Goal: Transaction & Acquisition: Purchase product/service

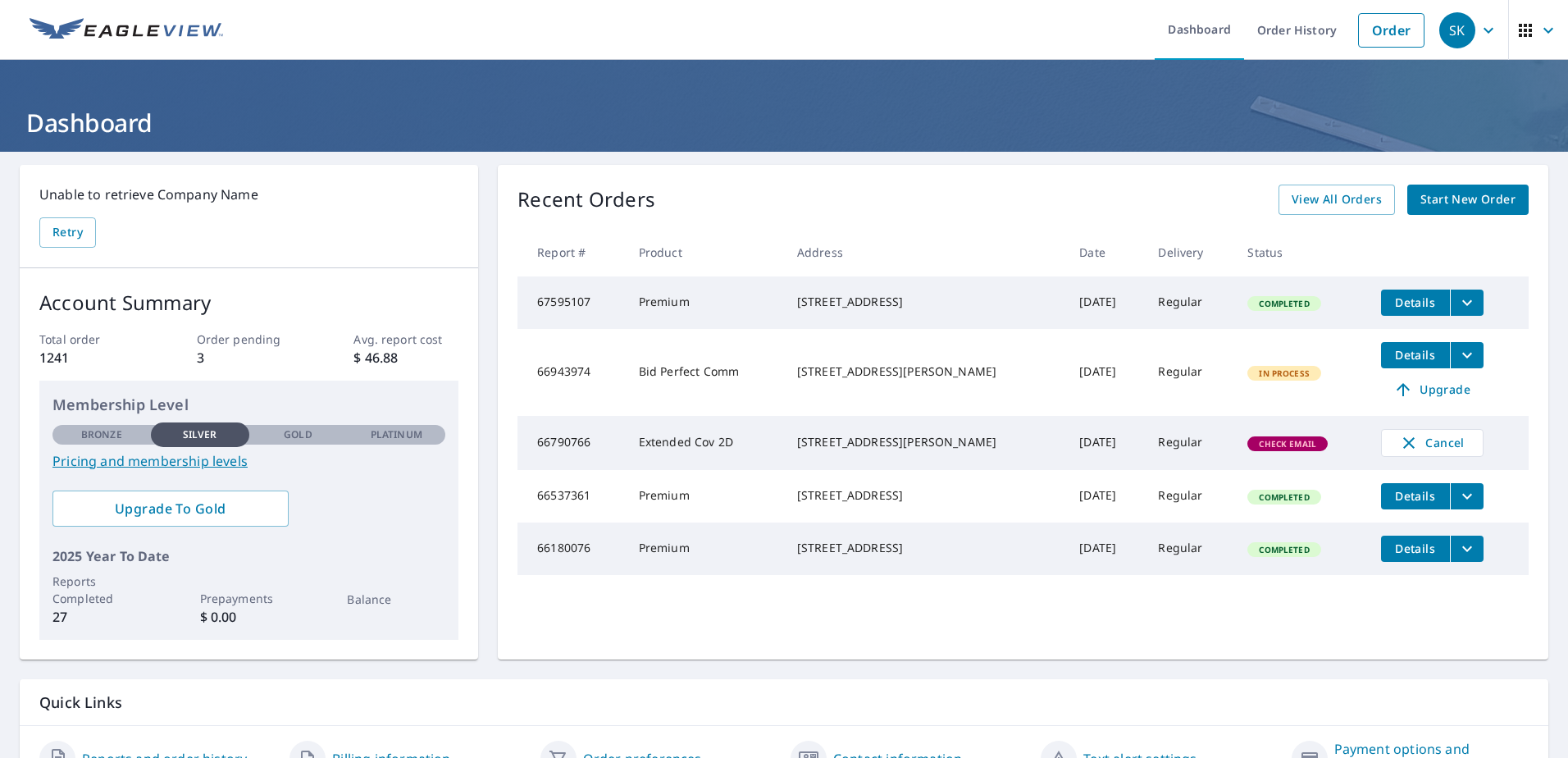
click at [1450, 195] on span "Start New Order" at bounding box center [1468, 199] width 95 height 20
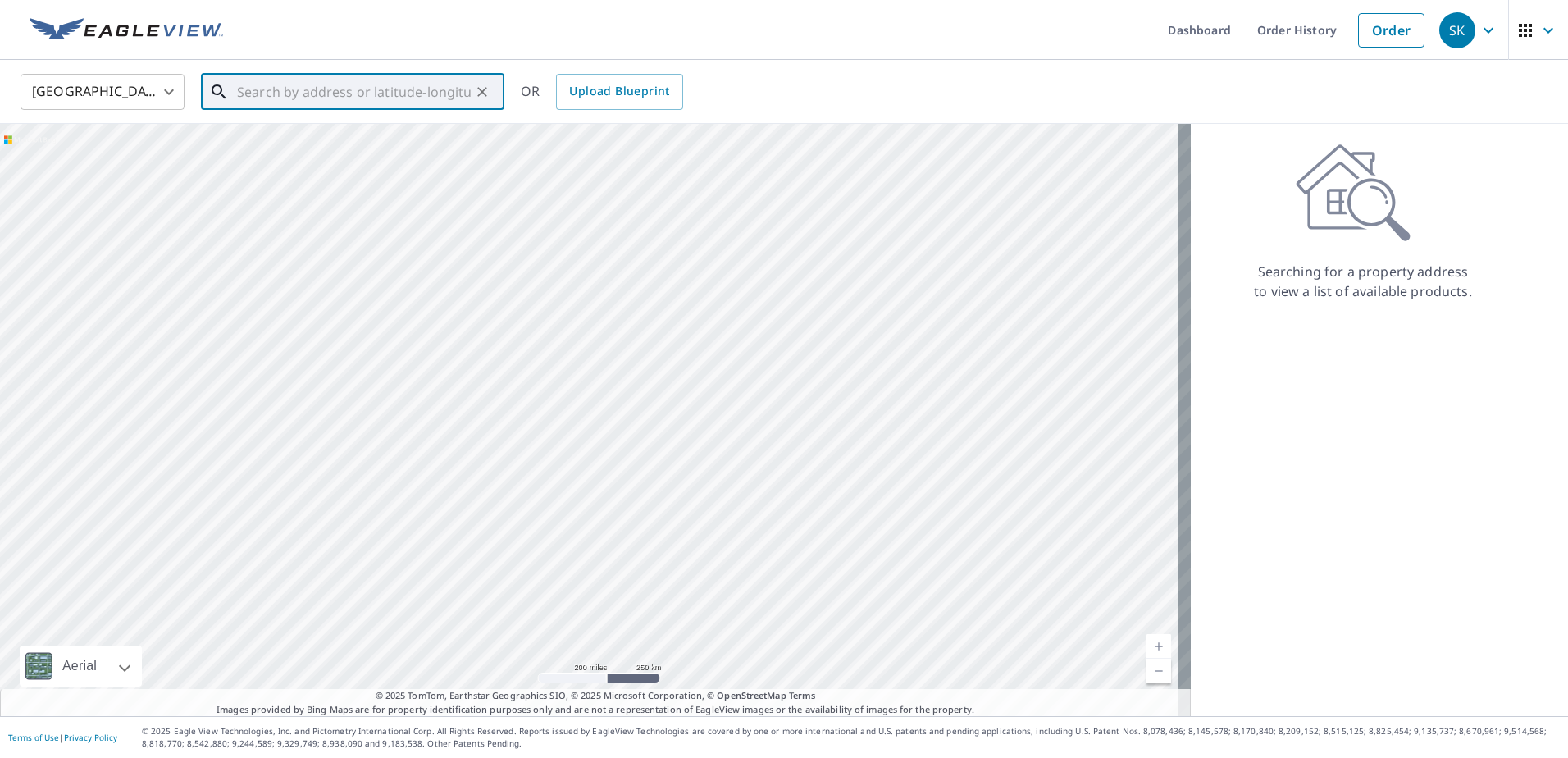
click at [382, 101] on input "text" at bounding box center [353, 92] width 233 height 46
click at [372, 143] on span "[STREET_ADDRESS]" at bounding box center [361, 139] width 257 height 20
type input "[STREET_ADDRESS]"
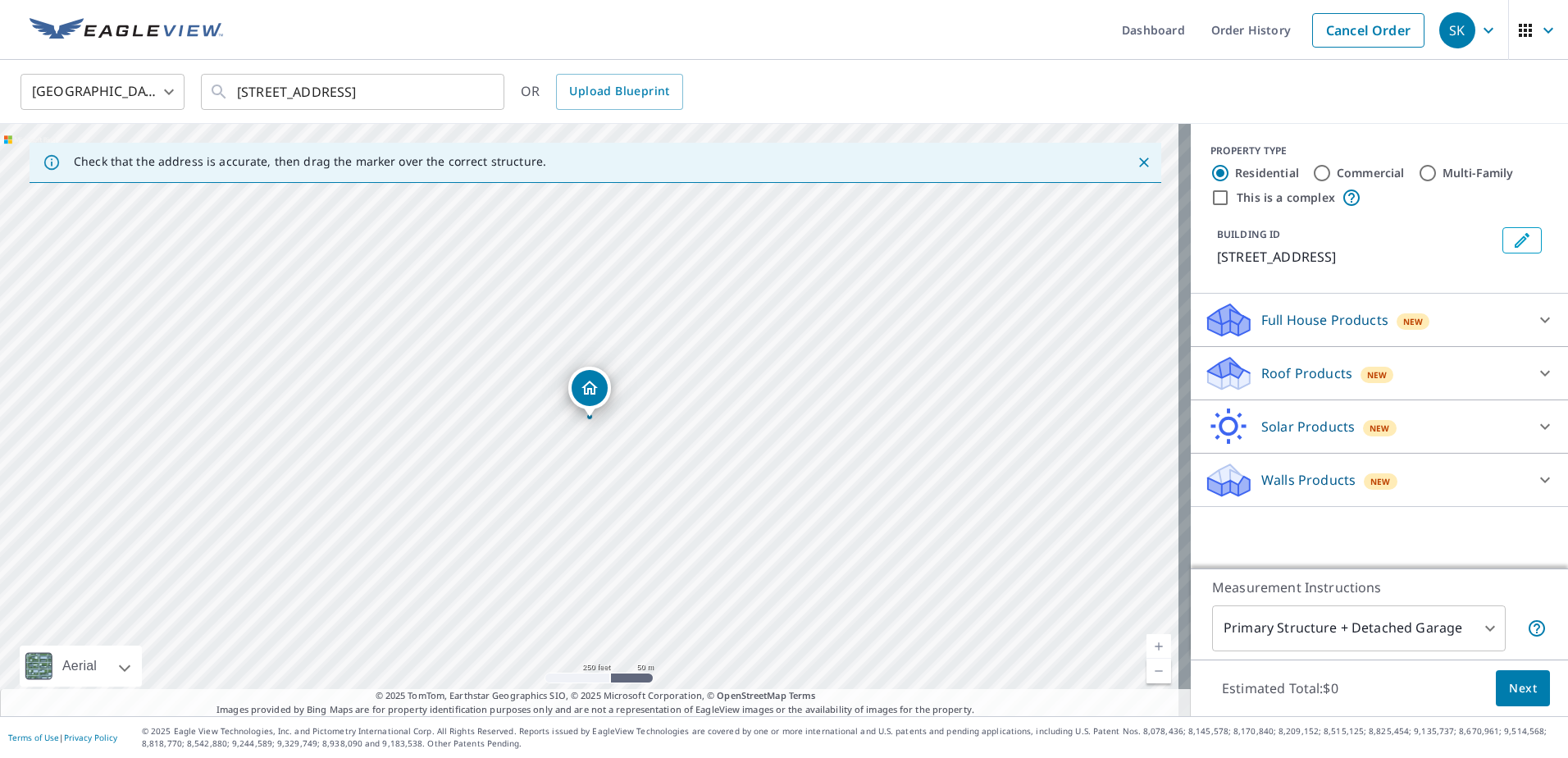
click at [1280, 320] on p "Full House Products" at bounding box center [1324, 319] width 127 height 20
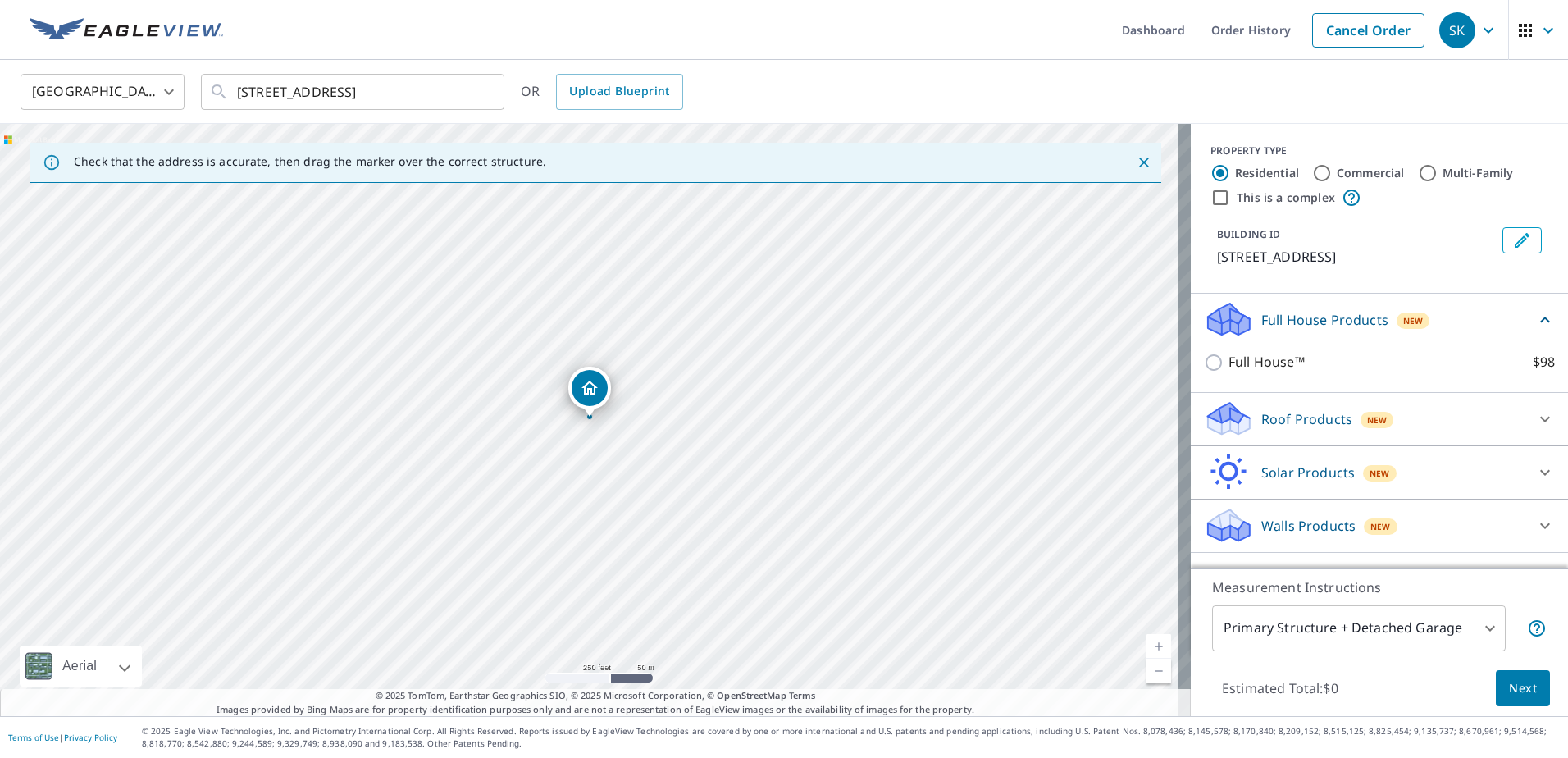
click at [1284, 427] on p "Roof Products" at bounding box center [1306, 418] width 91 height 20
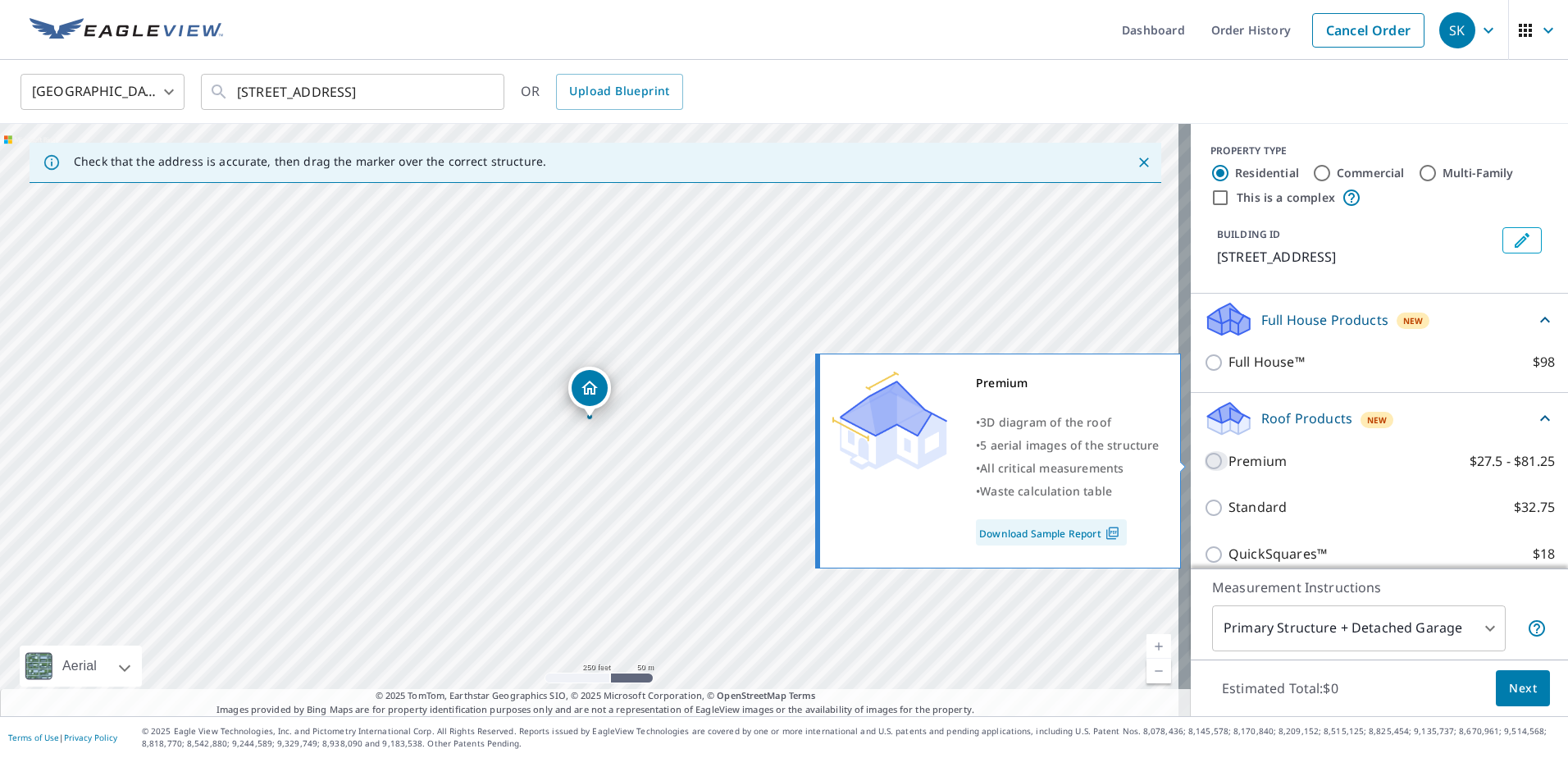
click at [1204, 462] on input "Premium $27.5 - $81.25" at bounding box center [1216, 461] width 25 height 20
checkbox input "true"
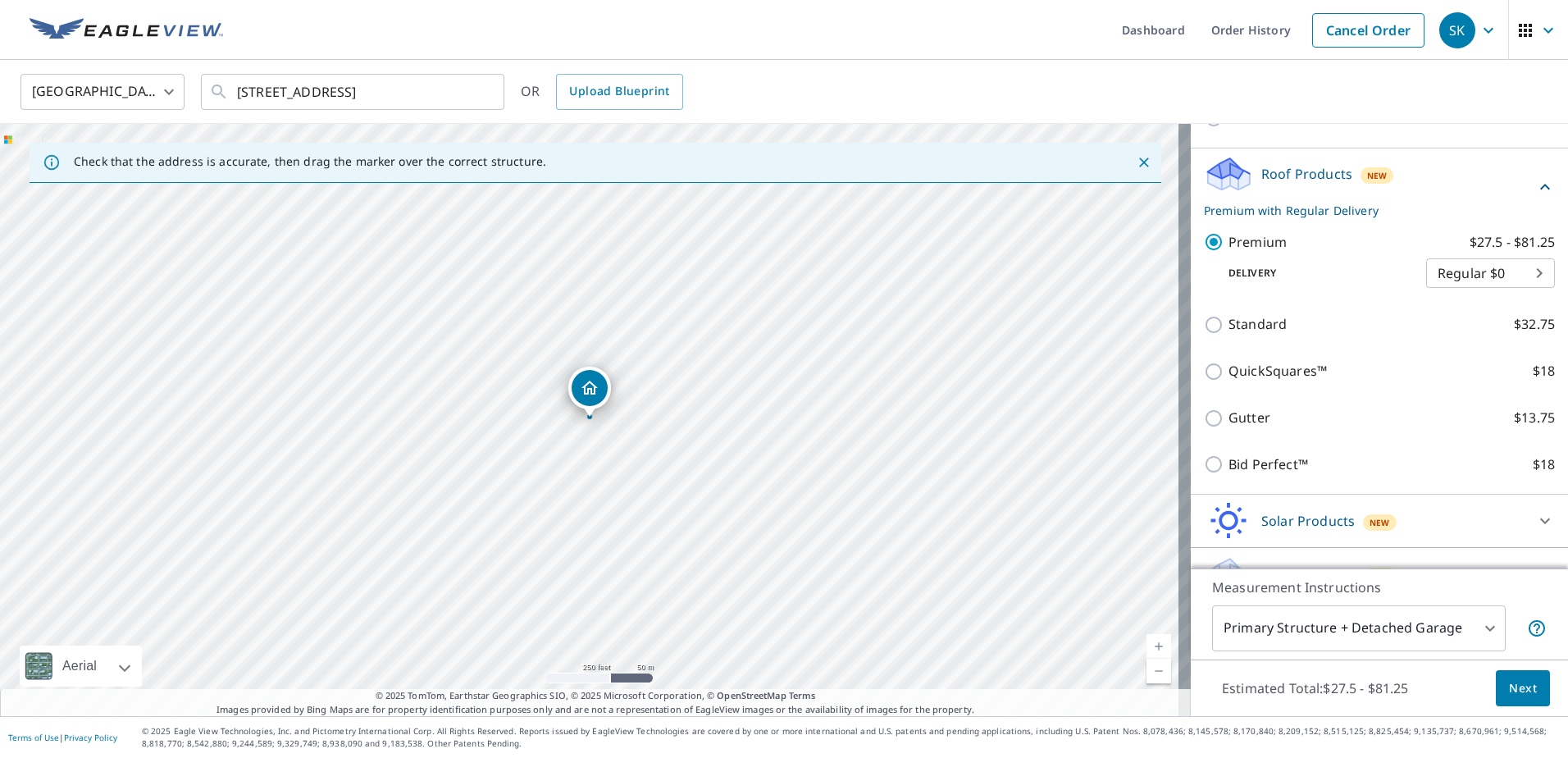
scroll to position [246, 0]
click at [1521, 697] on span "Next" at bounding box center [1522, 688] width 28 height 20
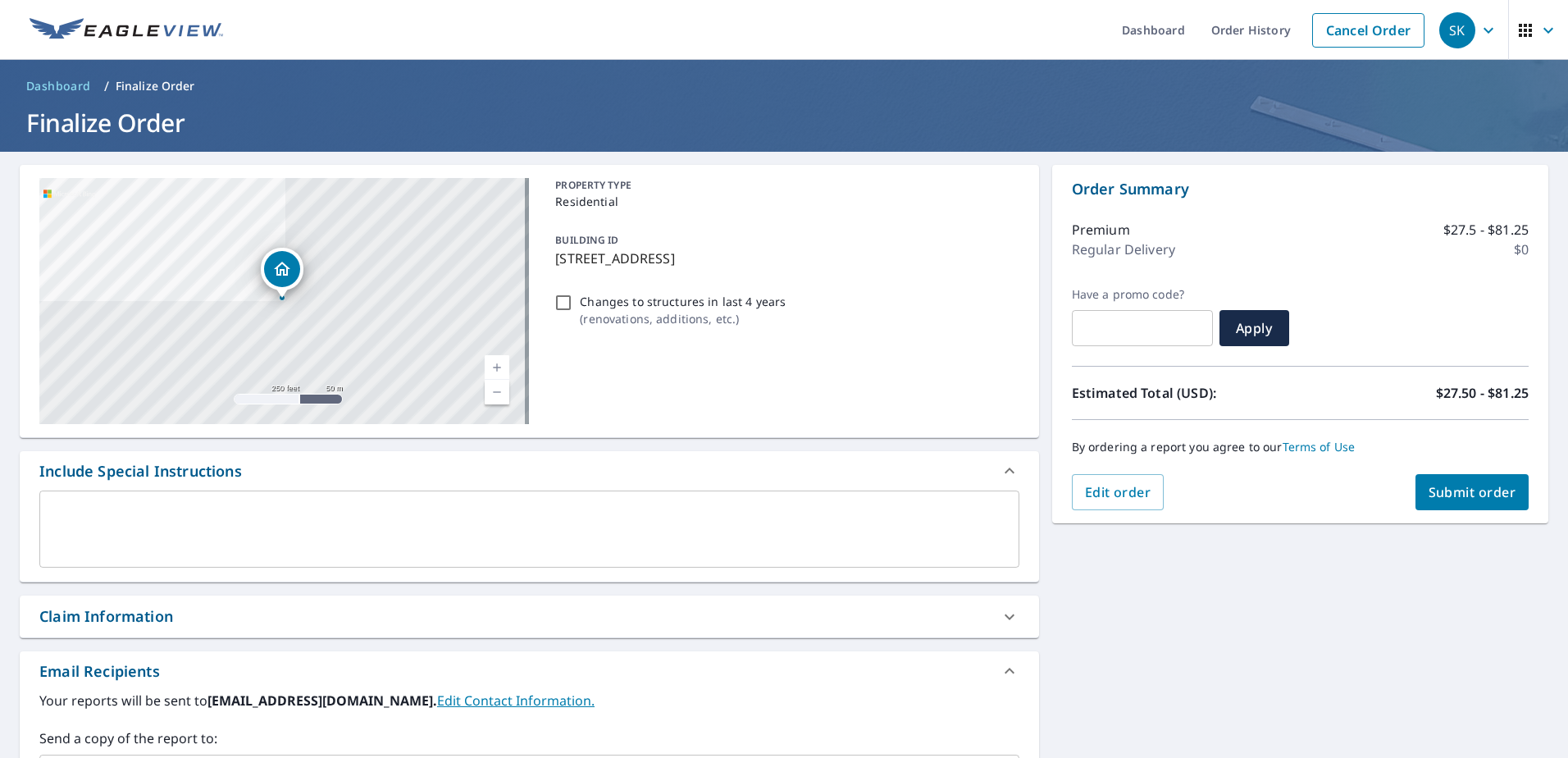
click at [1450, 486] on span "Submit order" at bounding box center [1471, 491] width 87 height 18
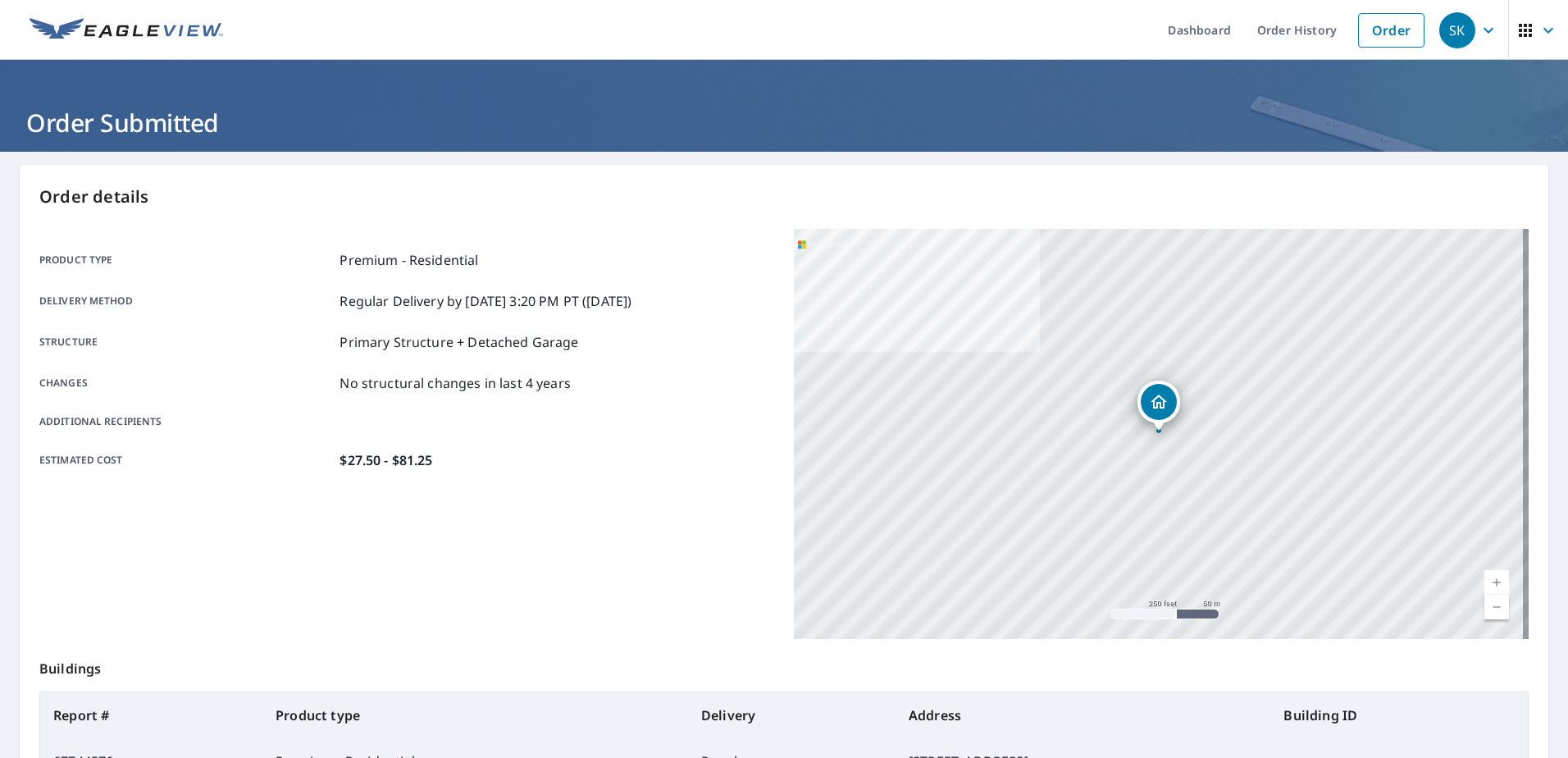
scroll to position [82, 0]
